Goal: Check status: Check status

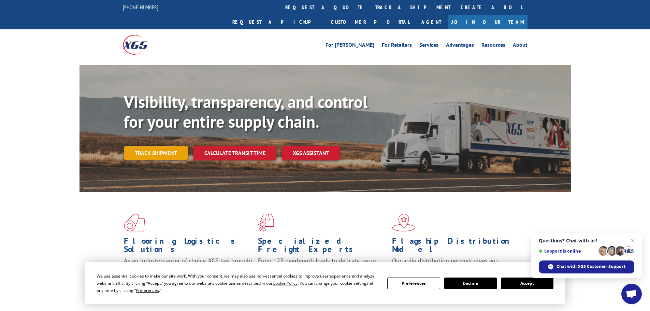
click at [164, 146] on link "Track shipment" at bounding box center [156, 153] width 64 height 14
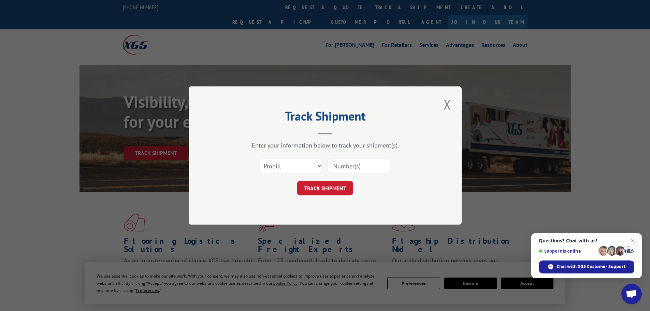
paste input "17461813"
type input "17461813"
click at [334, 186] on button "TRACK SHIPMENT" at bounding box center [325, 188] width 56 height 14
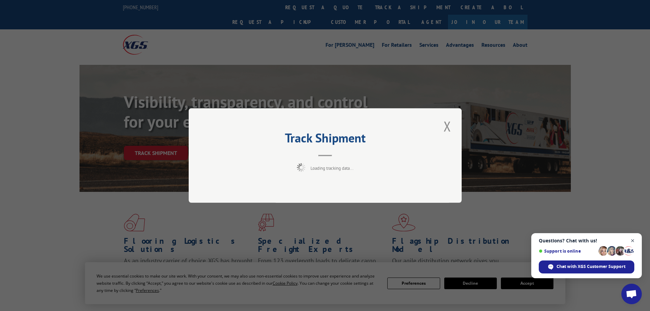
click at [633, 240] on span "Open chat" at bounding box center [632, 240] width 9 height 9
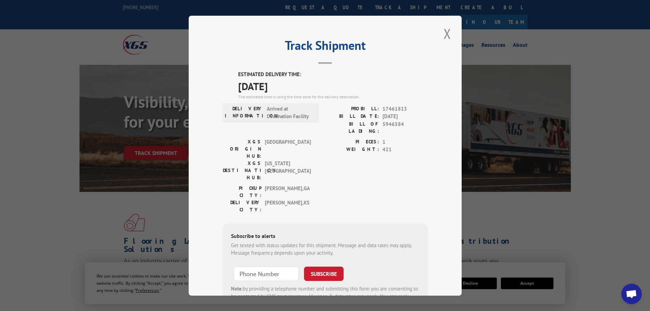
click at [442, 31] on button "Close modal" at bounding box center [447, 33] width 12 height 19
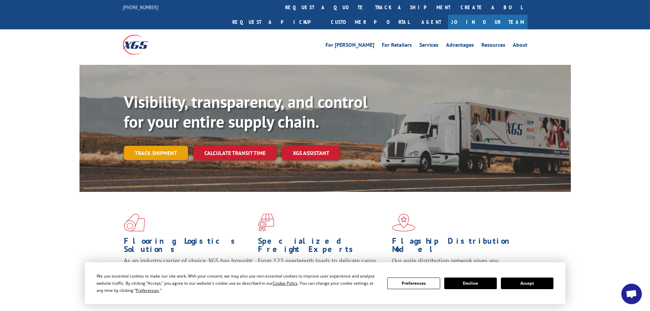
click at [148, 146] on link "Track shipment" at bounding box center [156, 153] width 64 height 14
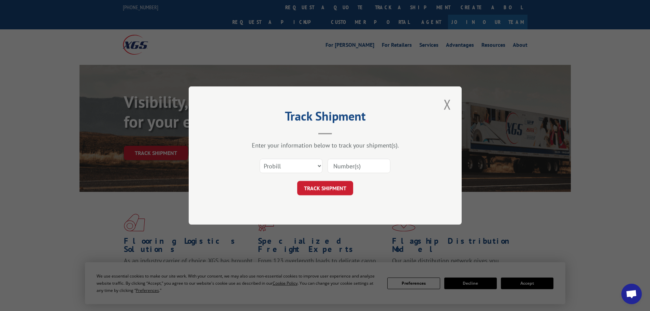
paste input "17223967"
type input "17223967"
click at [339, 186] on button "TRACK SHIPMENT" at bounding box center [325, 188] width 56 height 14
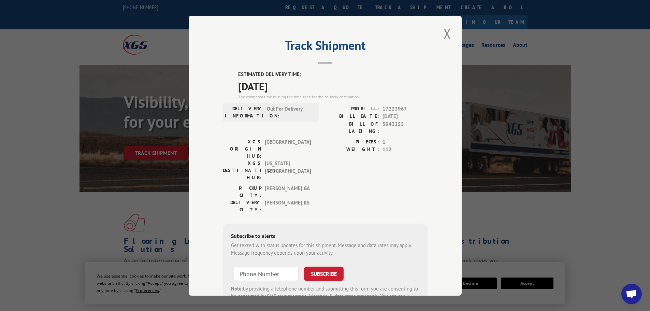
click at [517, 190] on div "Track Shipment ESTIMATED DELIVERY TIME: [DATE] The estimated time is using the …" at bounding box center [325, 155] width 650 height 311
click at [441, 32] on button "Close modal" at bounding box center [447, 33] width 12 height 19
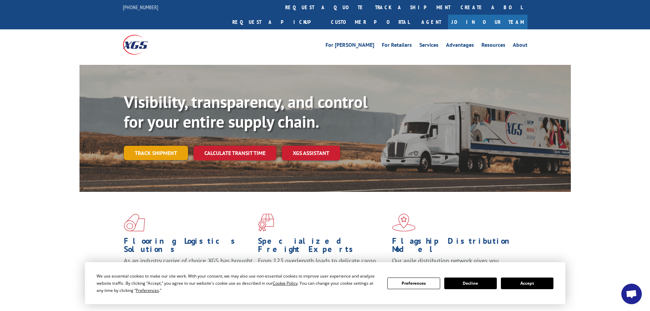
click at [149, 146] on link "Track shipment" at bounding box center [156, 153] width 64 height 14
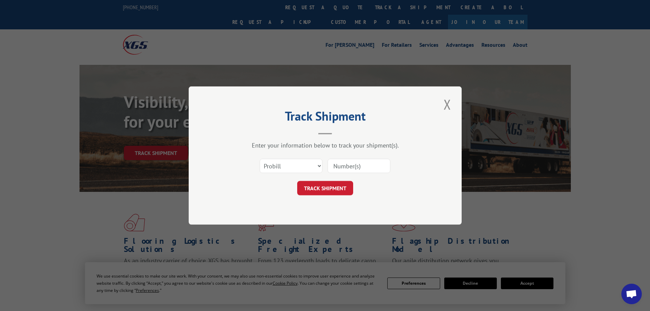
paste input "17308641"
type input "17308641"
click at [339, 187] on button "TRACK SHIPMENT" at bounding box center [325, 188] width 56 height 14
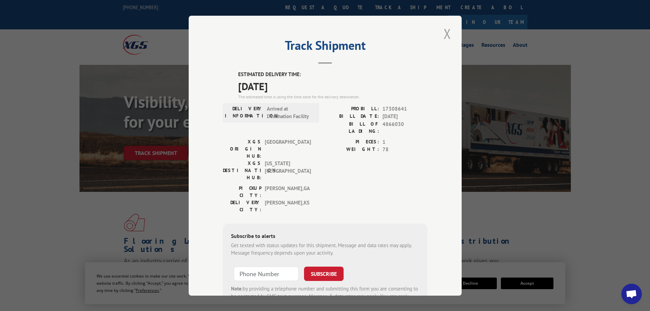
click at [443, 33] on button "Close modal" at bounding box center [447, 33] width 12 height 19
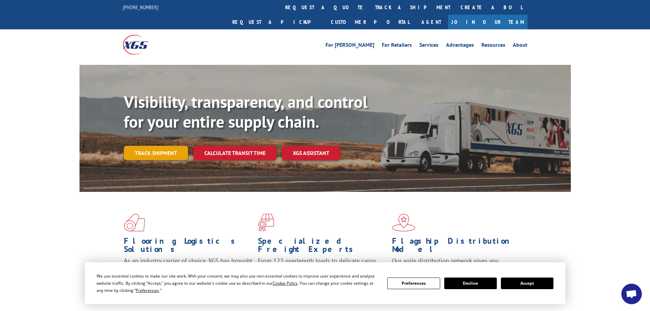
click at [154, 146] on link "Track shipment" at bounding box center [156, 153] width 64 height 14
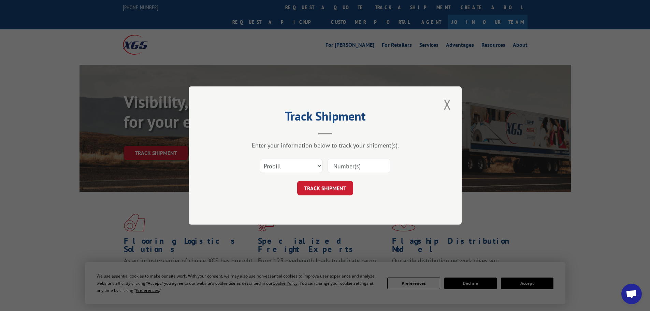
paste input "17308641"
type input "17308641"
click at [337, 184] on button "TRACK SHIPMENT" at bounding box center [325, 188] width 56 height 14
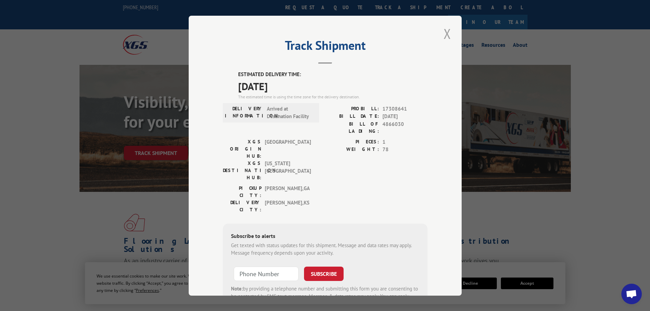
click at [445, 32] on button "Close modal" at bounding box center [447, 33] width 12 height 19
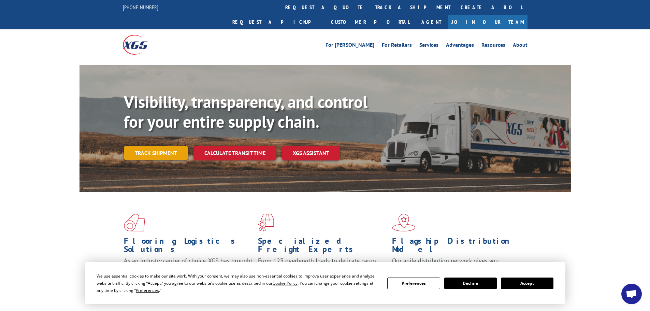
click at [143, 146] on link "Track shipment" at bounding box center [156, 153] width 64 height 14
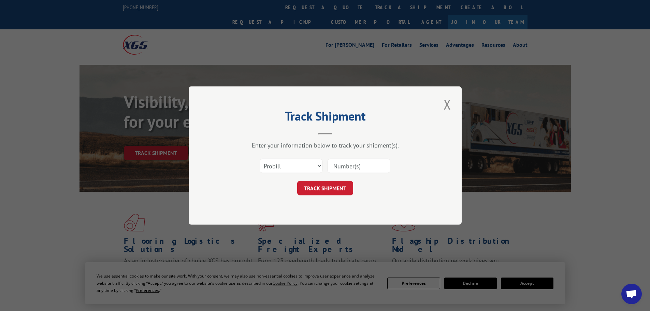
paste input "17224787"
type input "17224787"
click at [330, 190] on button "TRACK SHIPMENT" at bounding box center [325, 188] width 56 height 14
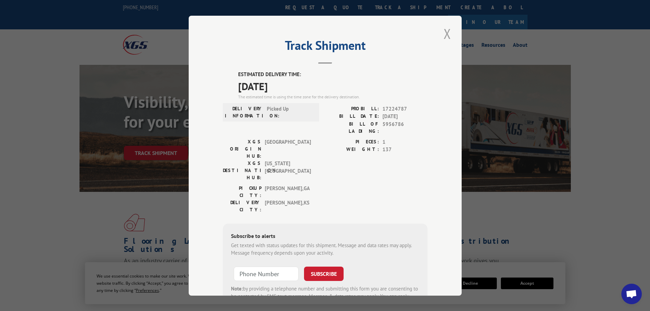
click at [443, 35] on button "Close modal" at bounding box center [447, 33] width 12 height 19
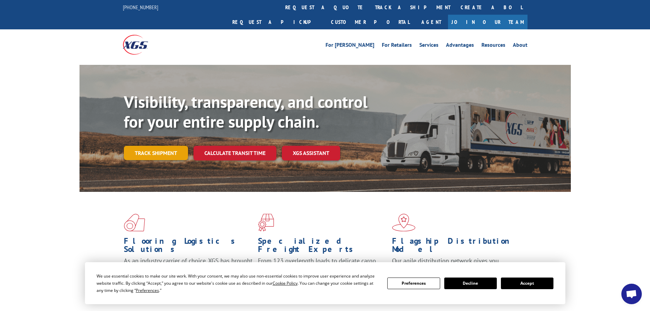
click at [160, 146] on link "Track shipment" at bounding box center [156, 153] width 64 height 14
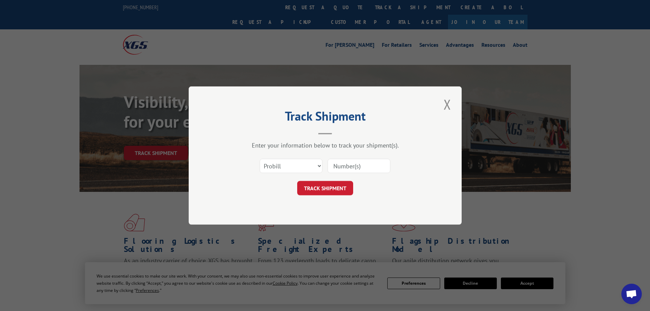
paste input "425190"
type input "425190"
click at [341, 190] on button "TRACK SHIPMENT" at bounding box center [325, 188] width 56 height 14
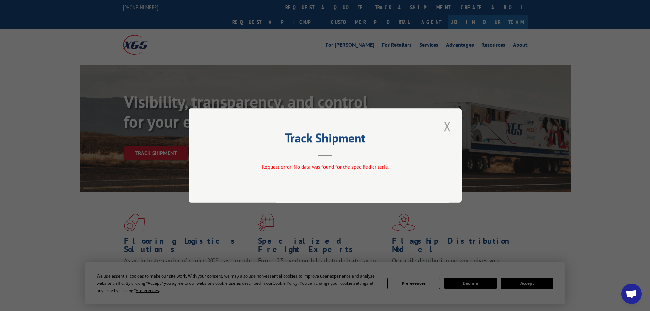
click at [447, 126] on button "Close modal" at bounding box center [447, 126] width 12 height 19
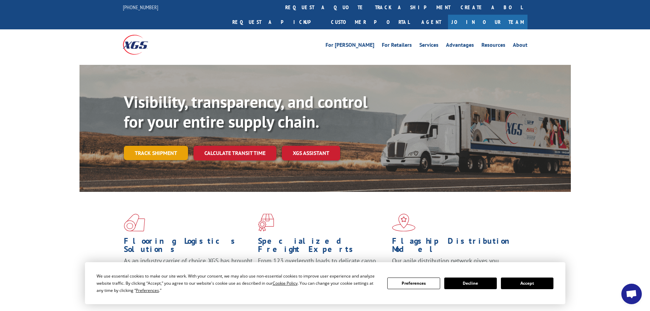
click at [151, 146] on link "Track shipment" at bounding box center [156, 153] width 64 height 14
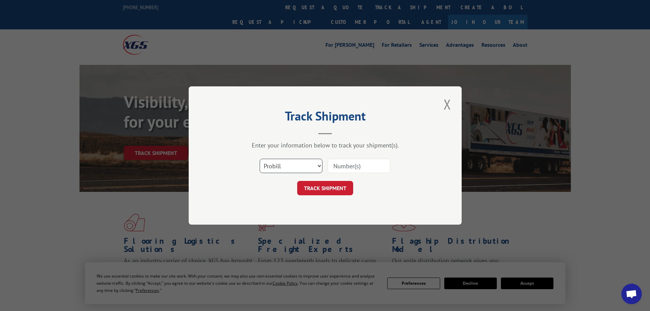
click at [314, 166] on select "Select category... Probill BOL PO" at bounding box center [291, 166] width 63 height 14
select select "po"
click at [260, 159] on select "Select category... Probill BOL PO" at bounding box center [291, 166] width 63 height 14
paste input "21544044"
type input "21544044"
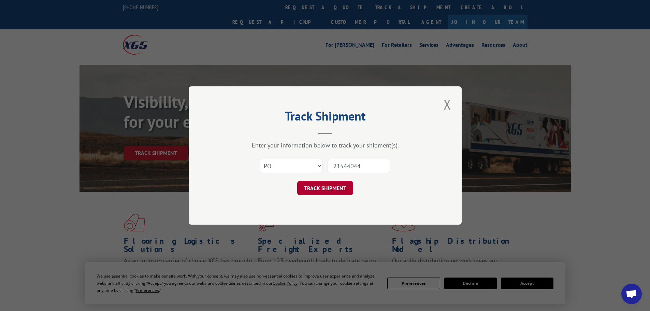
click at [339, 183] on button "TRACK SHIPMENT" at bounding box center [325, 188] width 56 height 14
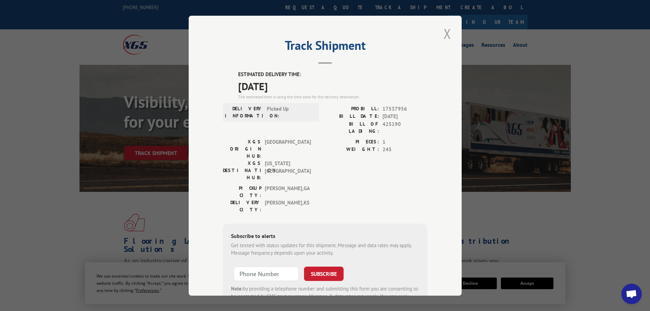
click at [445, 33] on button "Close modal" at bounding box center [447, 33] width 12 height 19
